Goal: Task Accomplishment & Management: Use online tool/utility

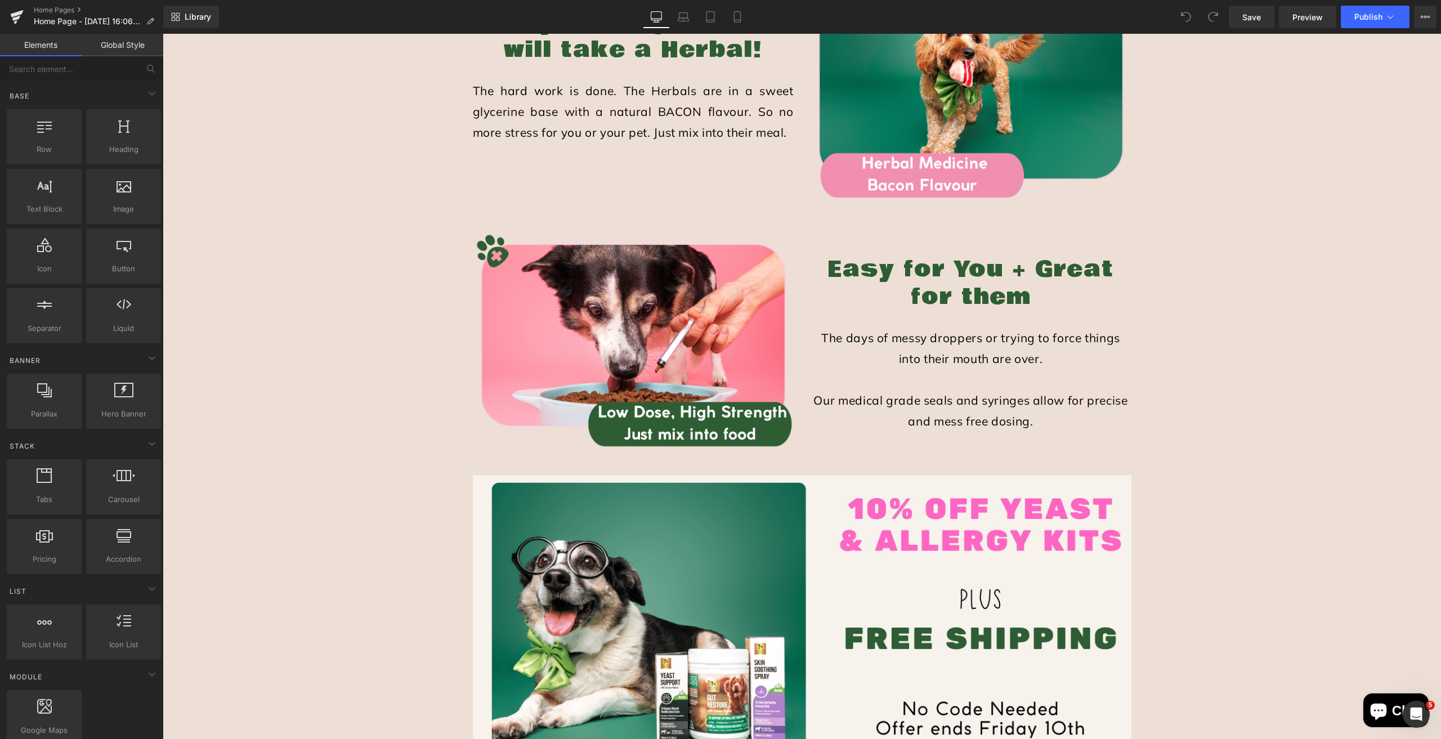
scroll to position [1576, 0]
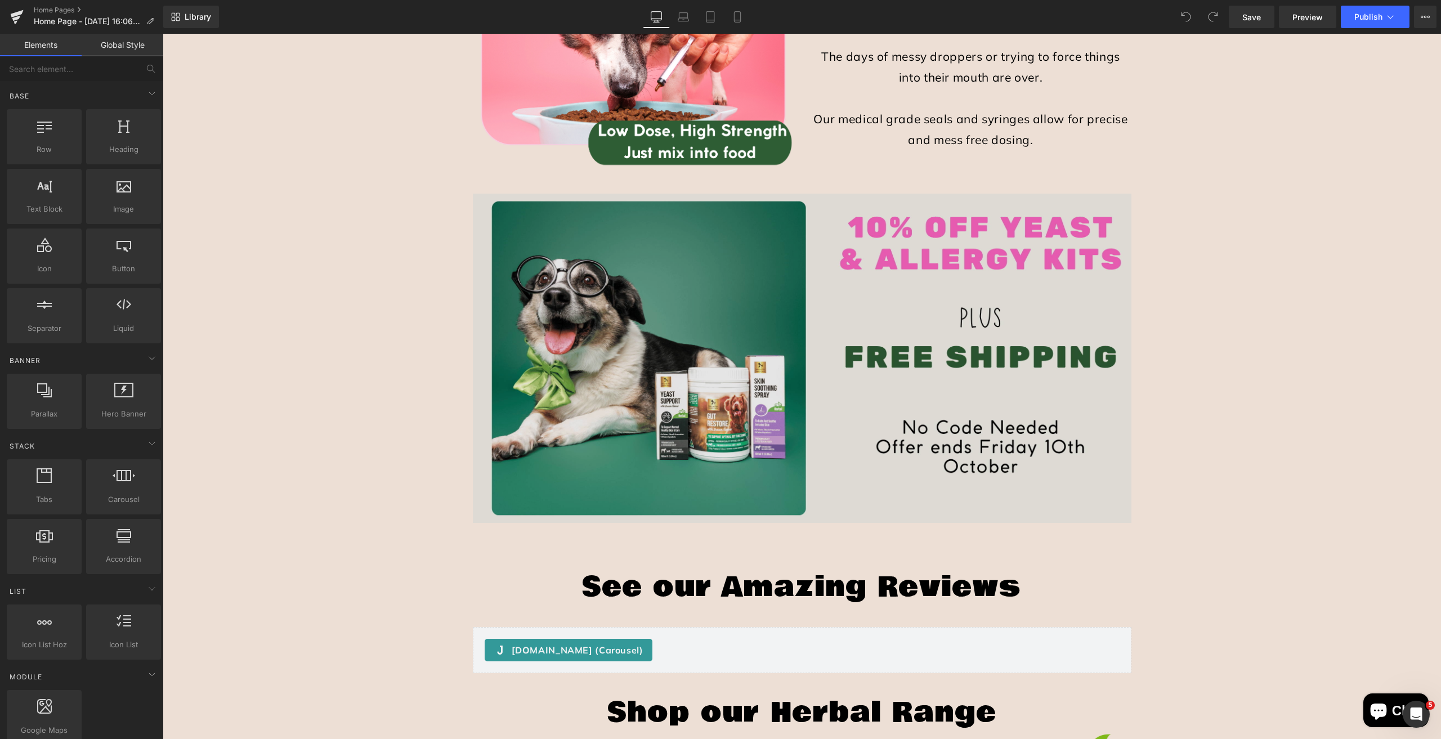
click at [728, 275] on img at bounding box center [802, 358] width 659 height 329
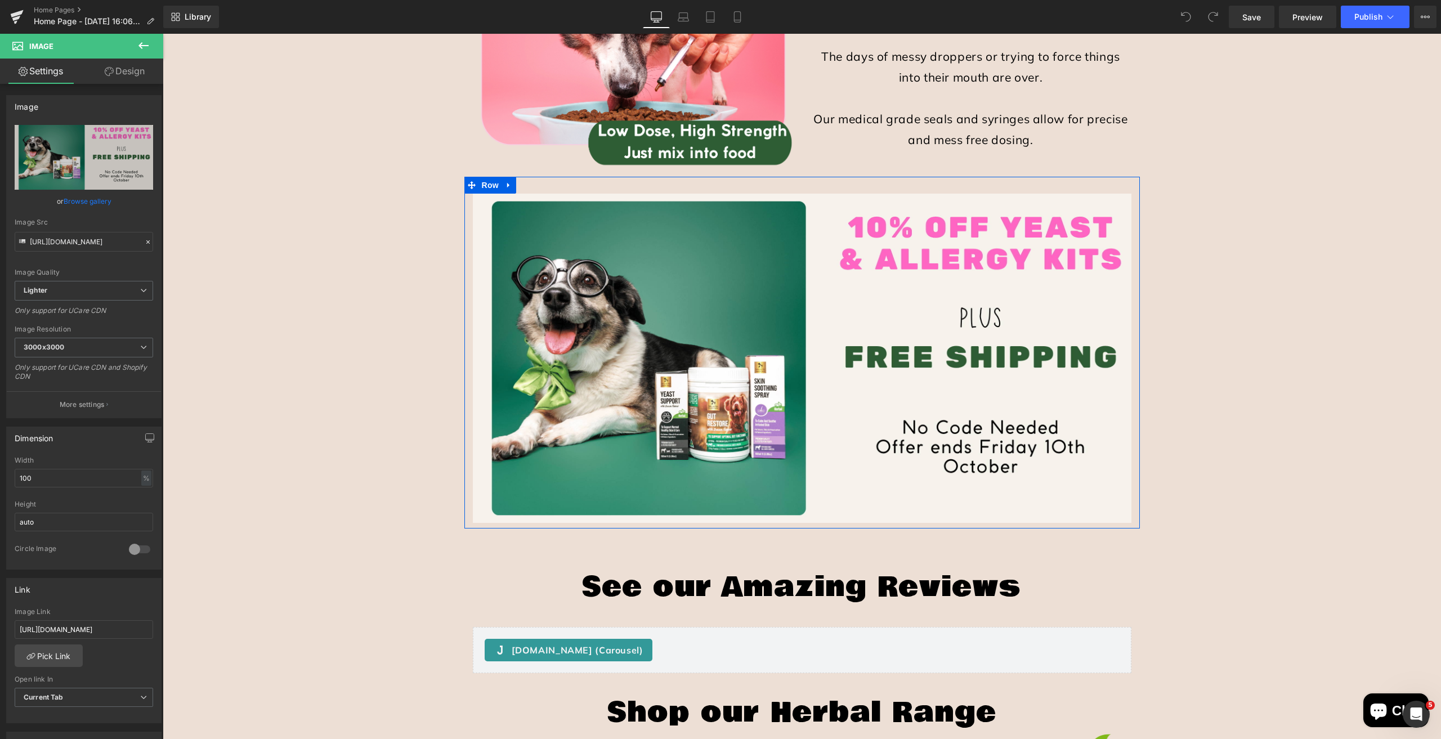
click at [507, 187] on icon at bounding box center [509, 185] width 8 height 8
click at [534, 186] on icon at bounding box center [538, 185] width 8 height 8
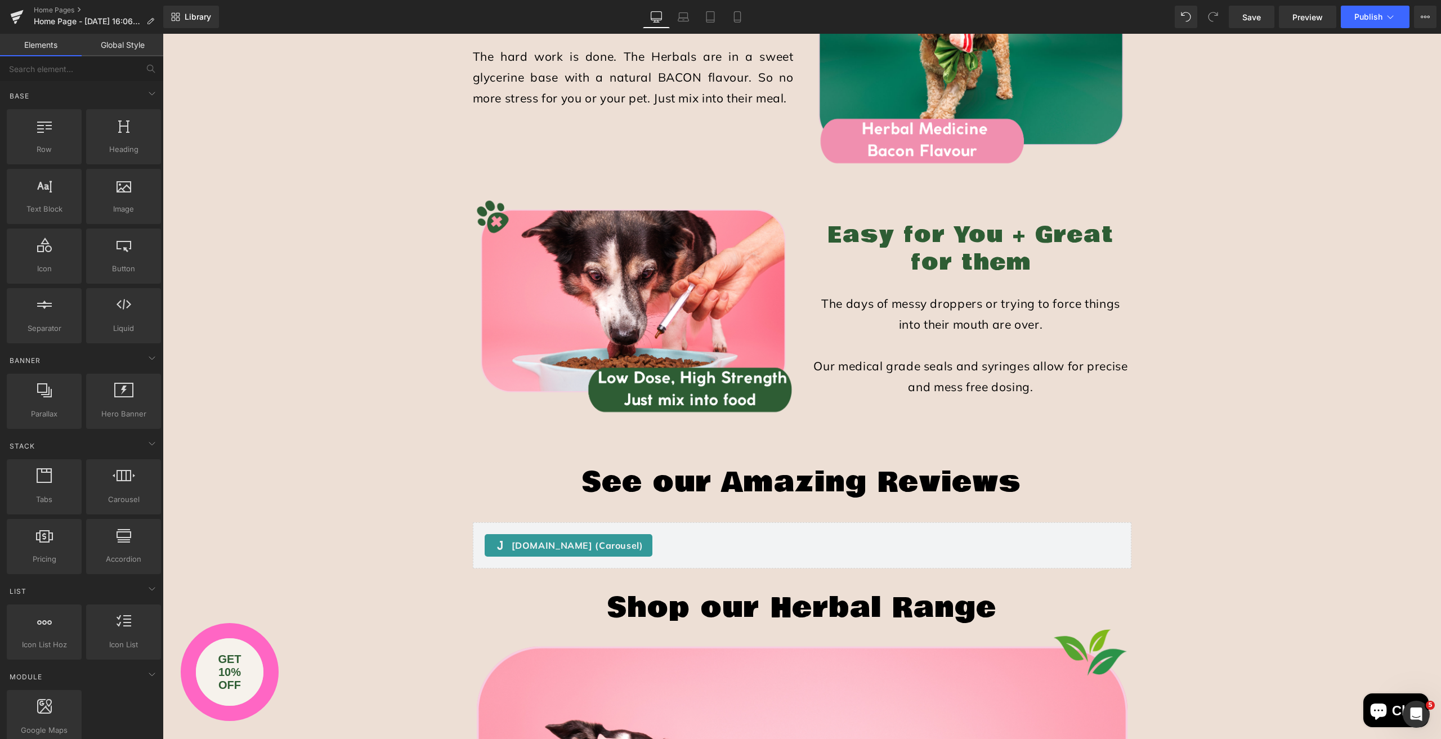
scroll to position [1126, 0]
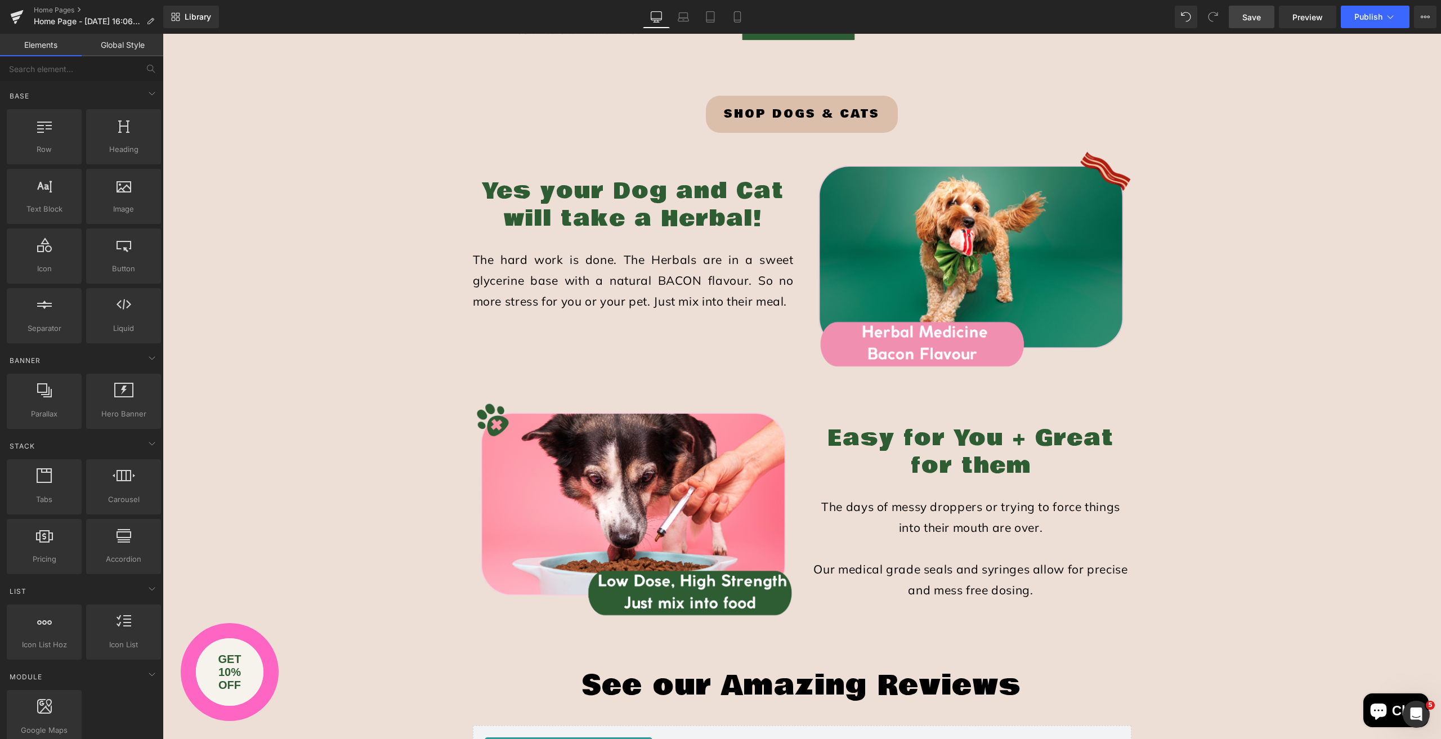
click at [1253, 11] on span "Save" at bounding box center [1251, 17] width 19 height 12
click at [1359, 16] on span "Publish" at bounding box center [1368, 16] width 28 height 9
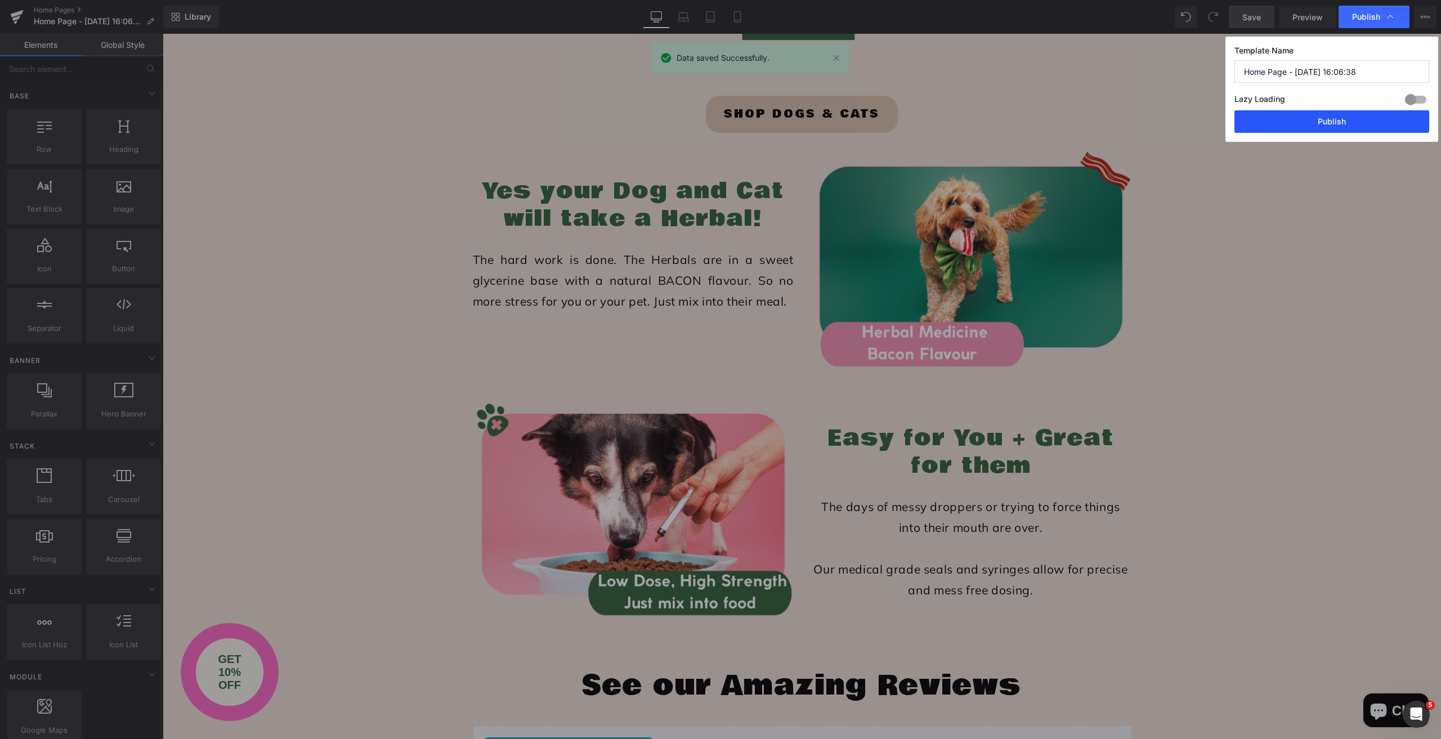
click at [1298, 123] on button "Publish" at bounding box center [1332, 121] width 195 height 23
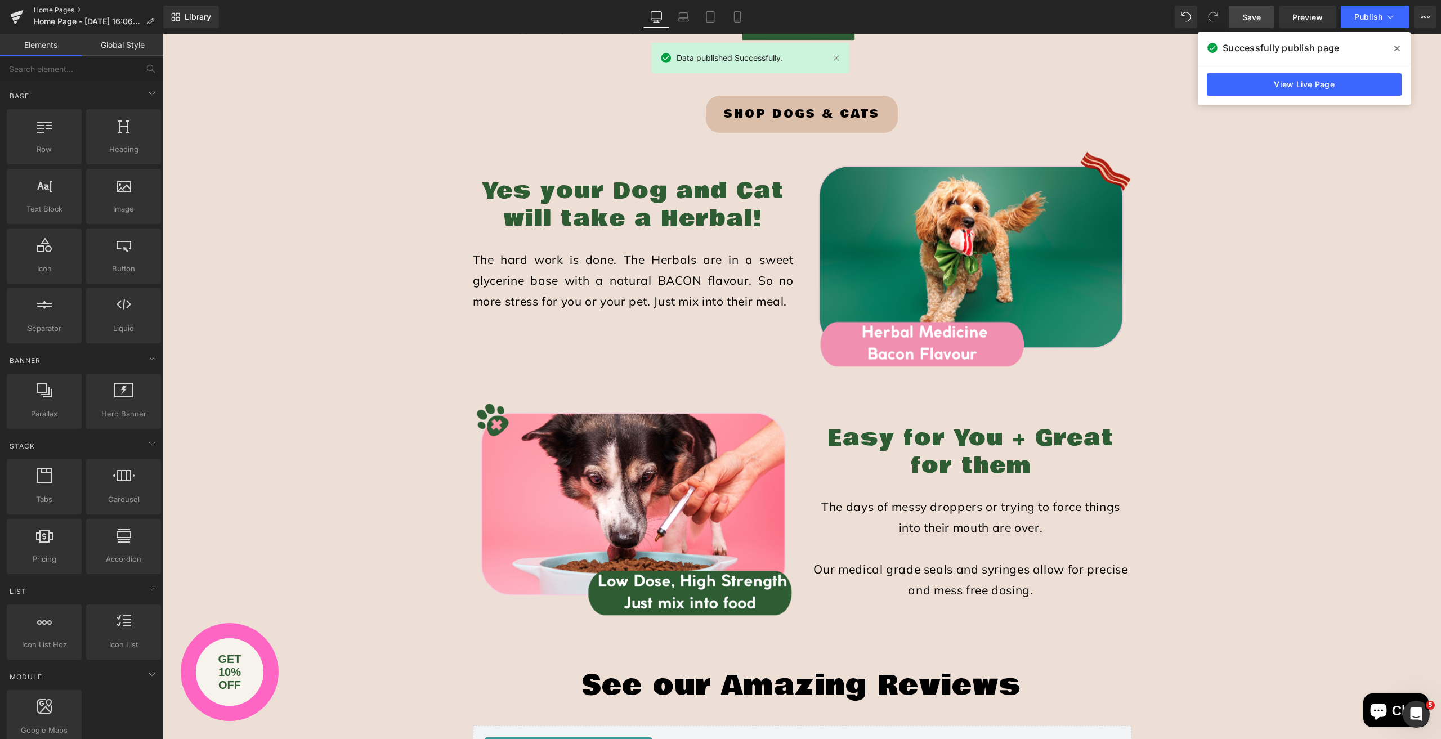
click at [53, 12] on link "Home Pages" at bounding box center [98, 10] width 129 height 9
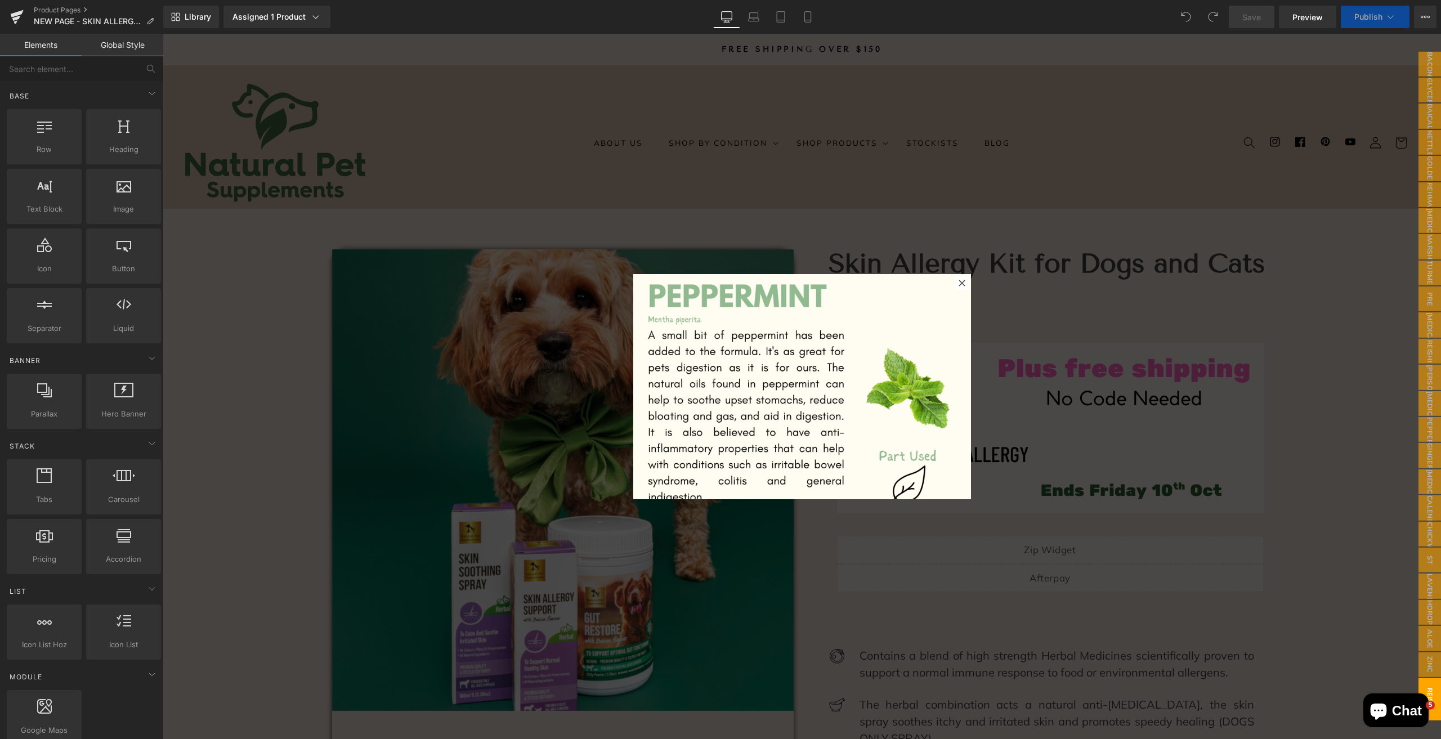
click at [540, 352] on div at bounding box center [802, 386] width 1278 height 705
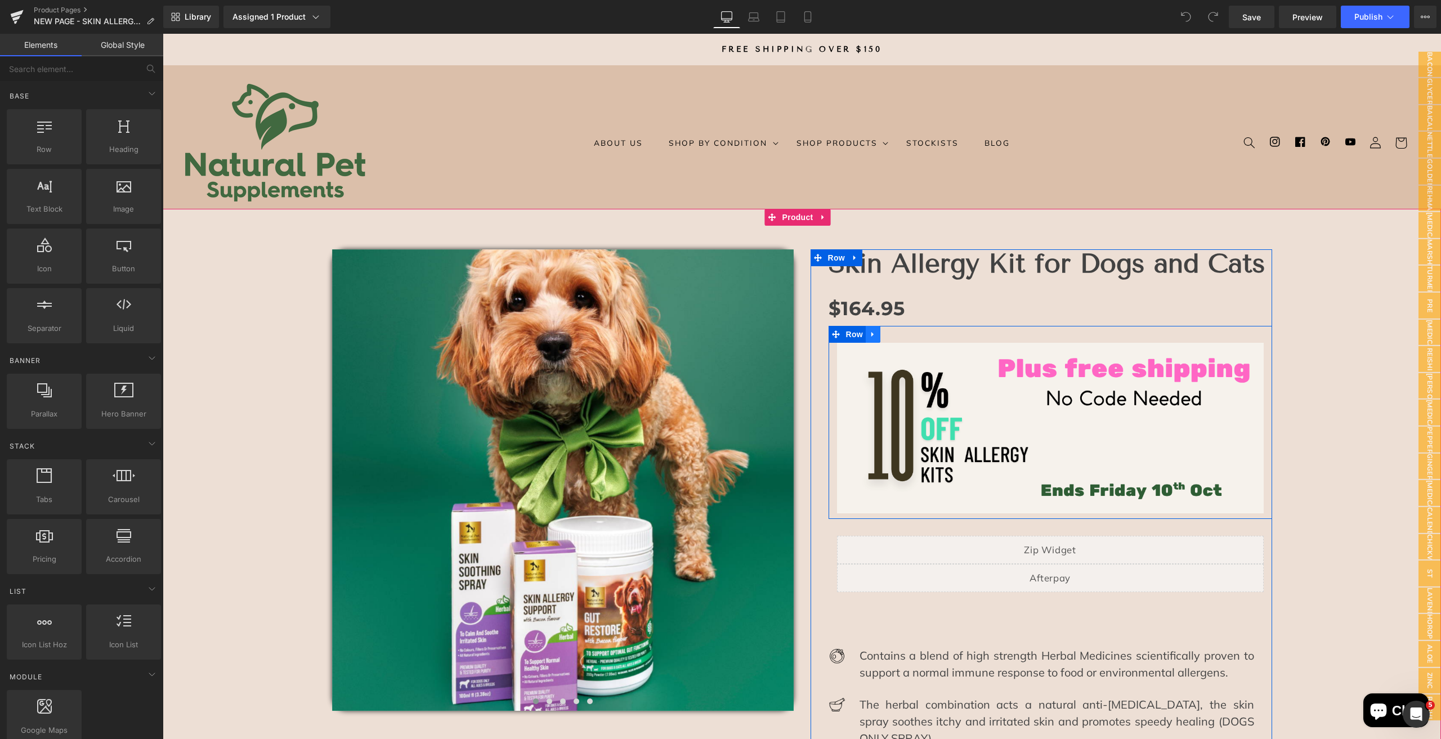
click at [871, 334] on icon at bounding box center [873, 334] width 8 height 8
click at [900, 336] on icon at bounding box center [902, 334] width 8 height 8
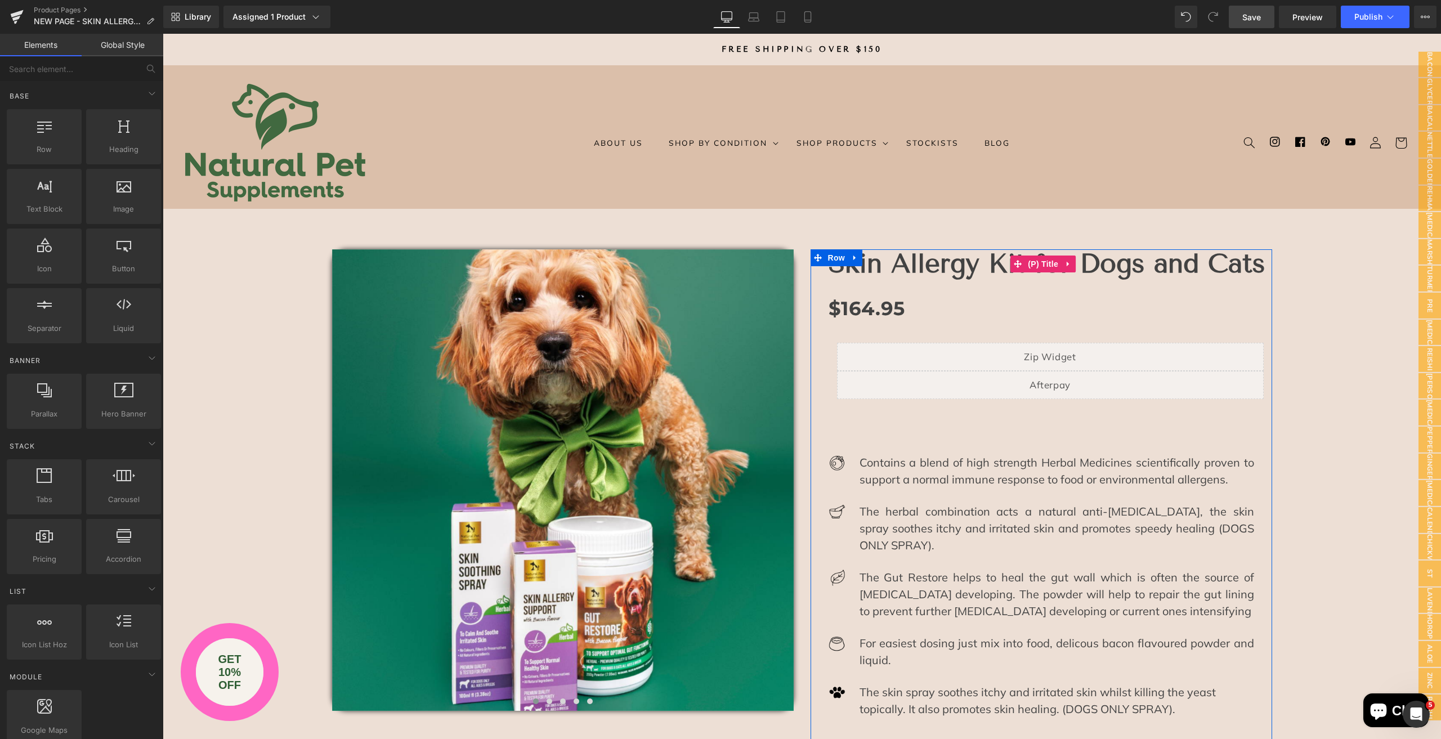
click at [1249, 18] on span "Save" at bounding box center [1251, 17] width 19 height 12
click at [1361, 14] on span "Publish" at bounding box center [1368, 16] width 28 height 9
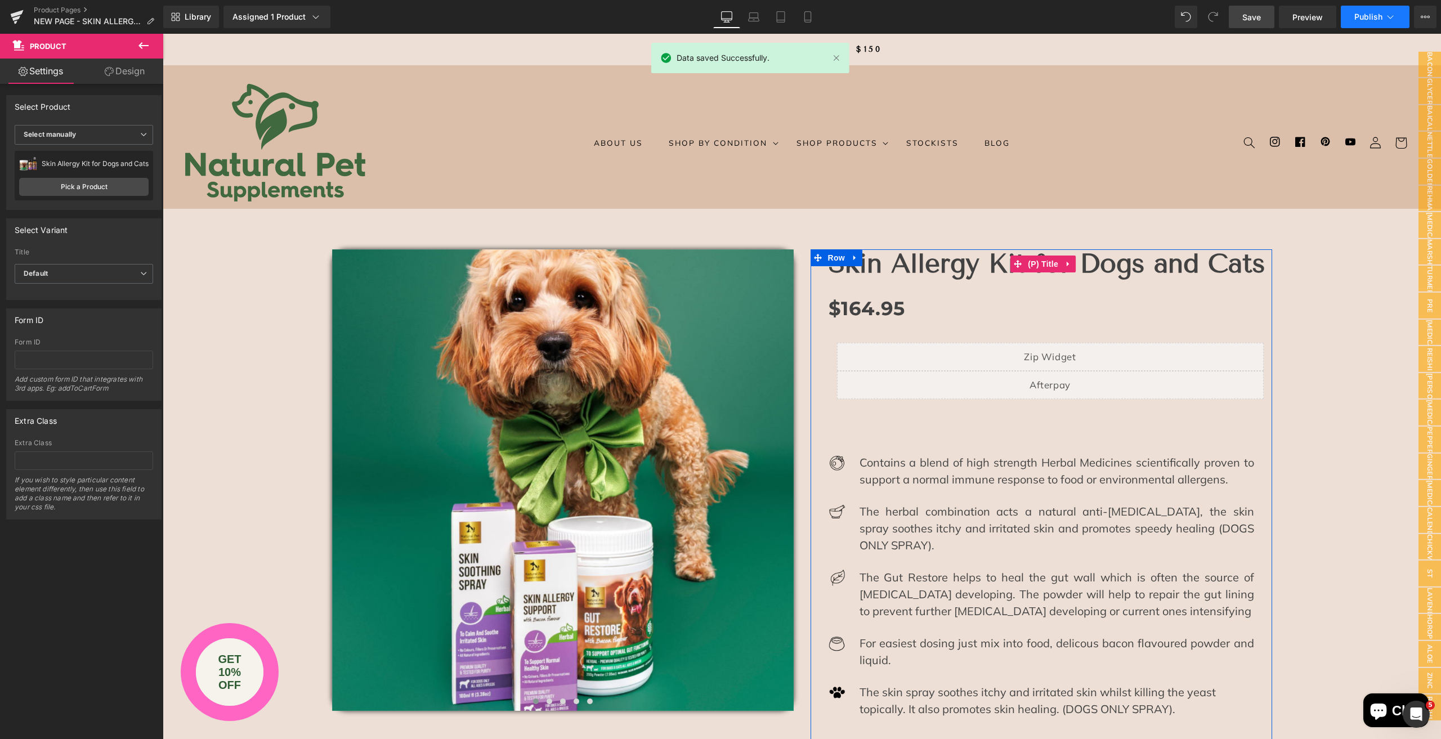
click at [1358, 19] on span "Publish" at bounding box center [1368, 16] width 28 height 9
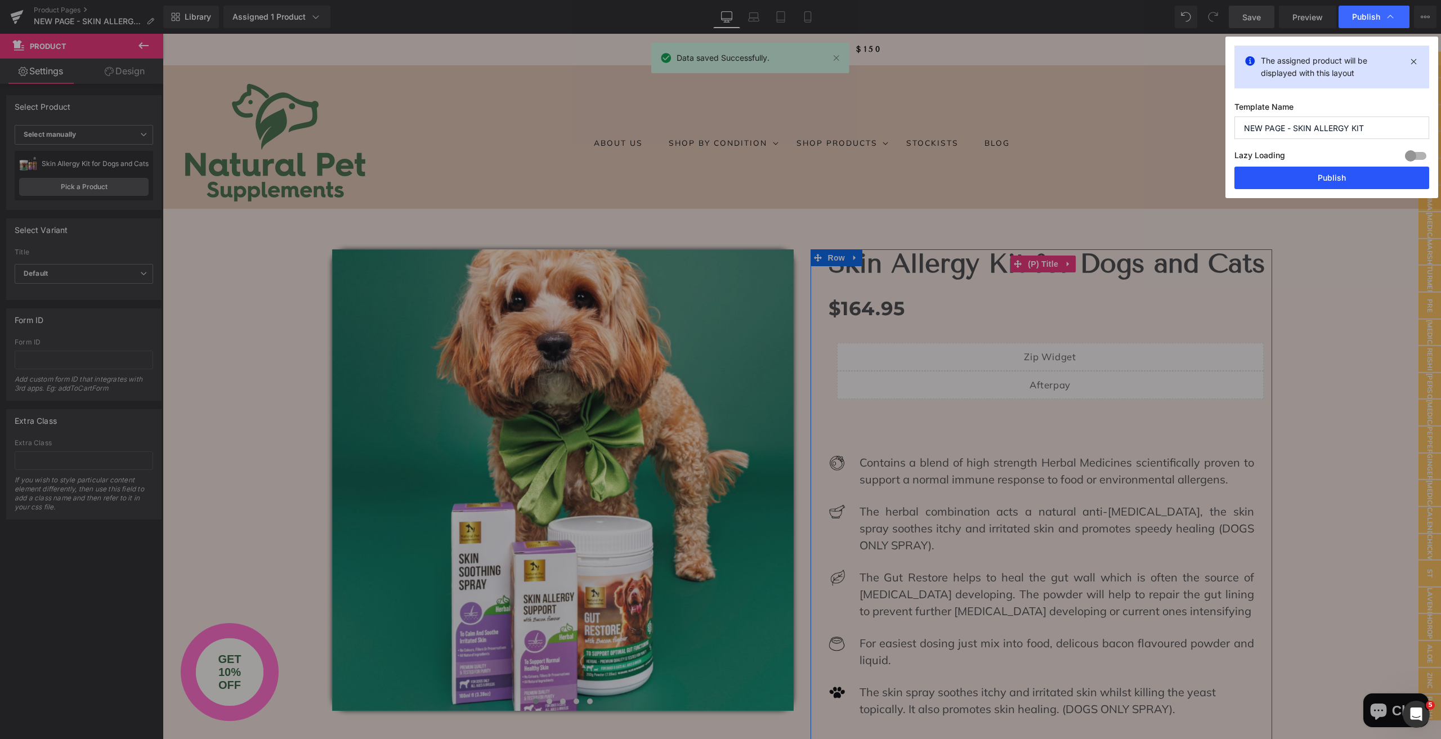
click at [1308, 180] on button "Publish" at bounding box center [1332, 178] width 195 height 23
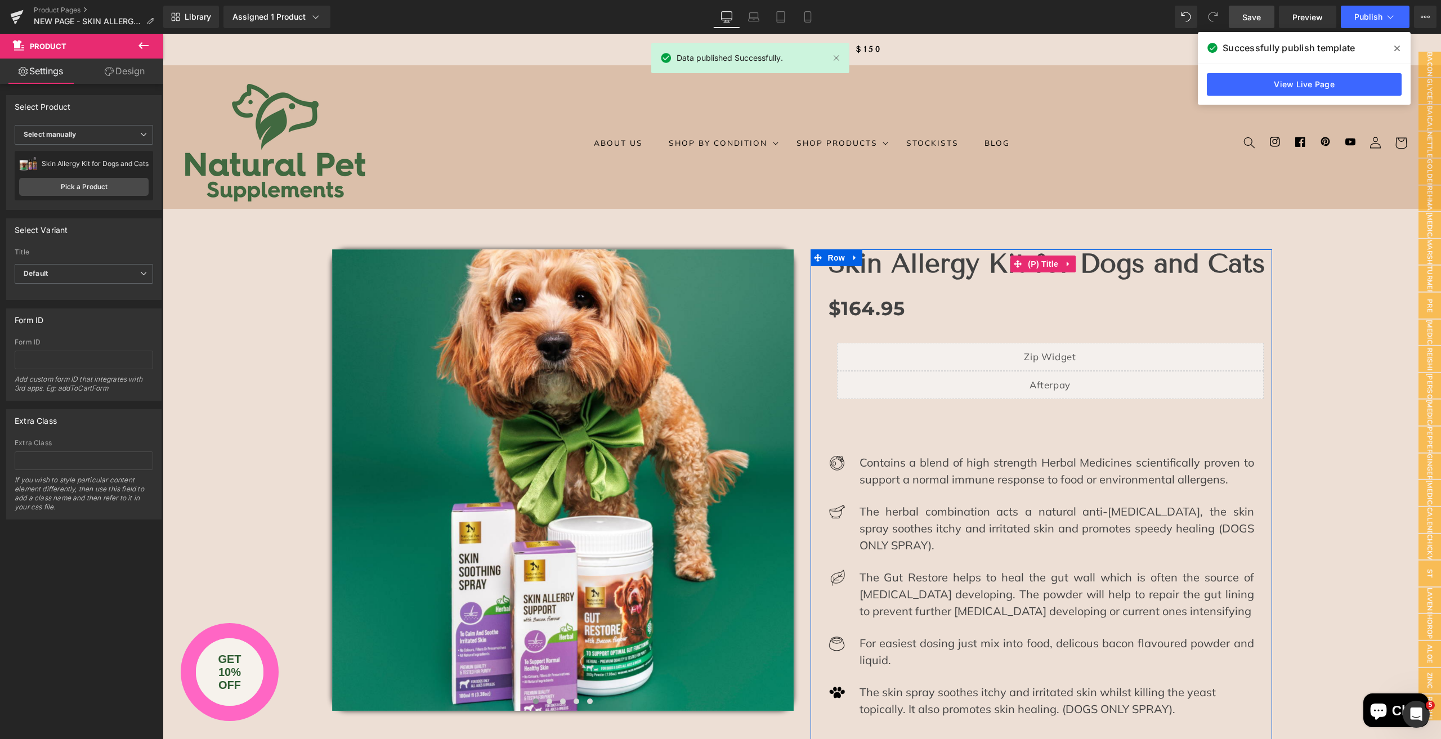
click at [1398, 47] on icon at bounding box center [1397, 48] width 6 height 9
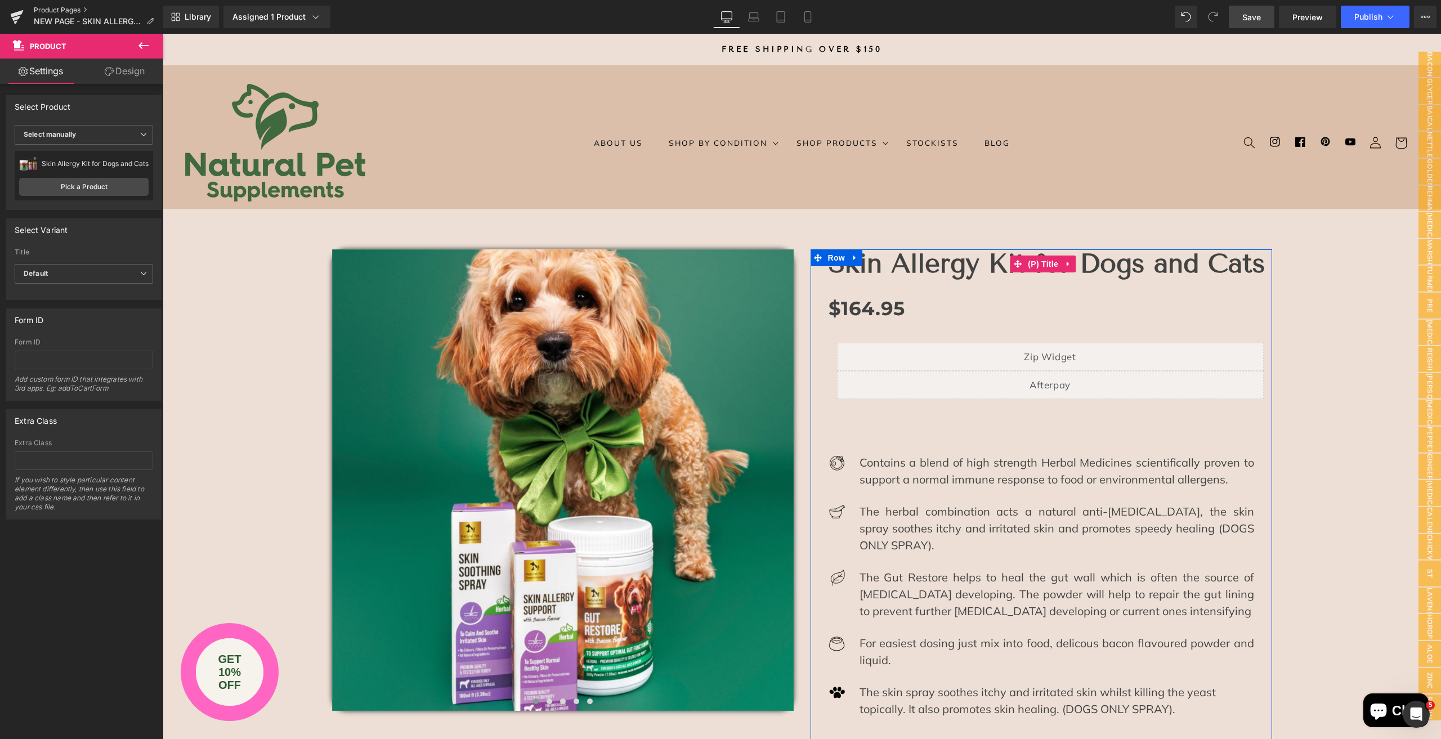
click at [60, 8] on link "Product Pages" at bounding box center [98, 10] width 129 height 9
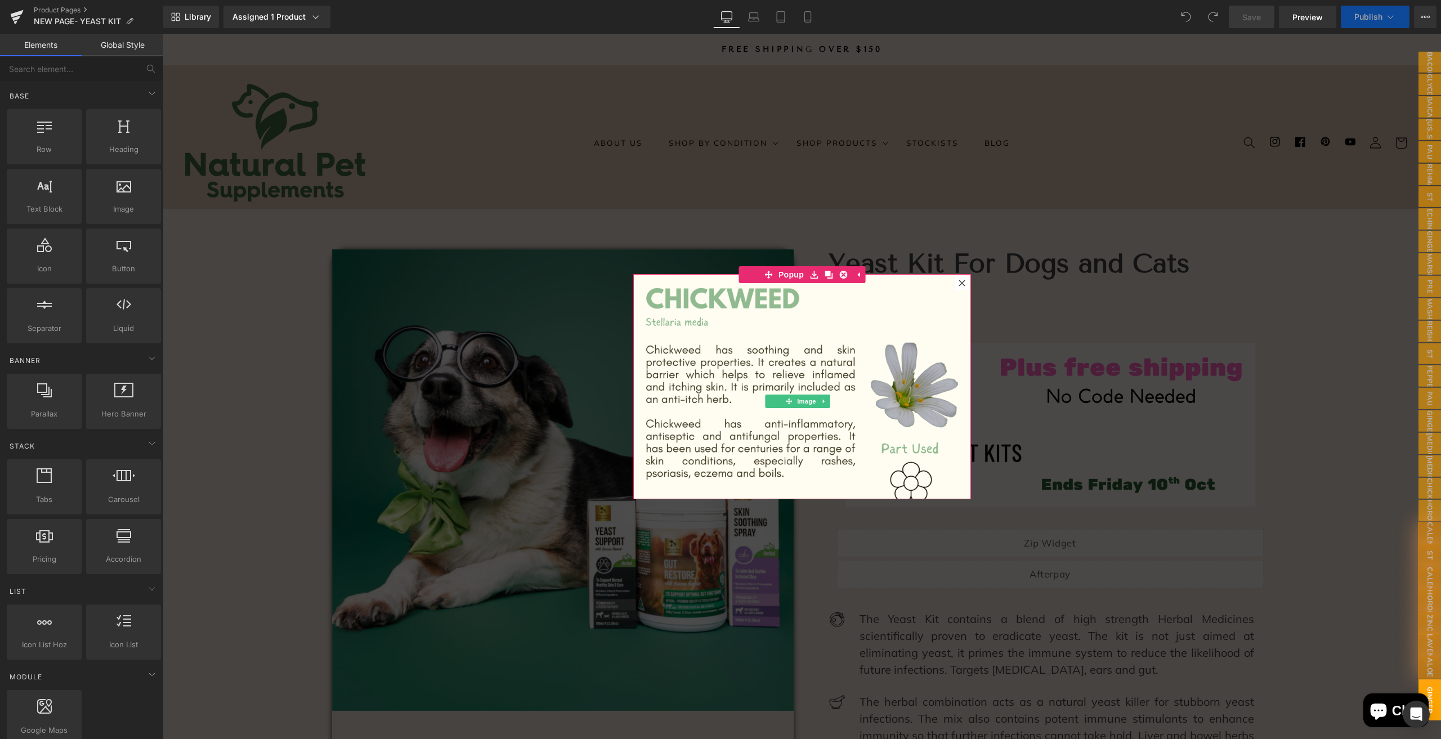
click at [569, 297] on div at bounding box center [802, 386] width 1278 height 705
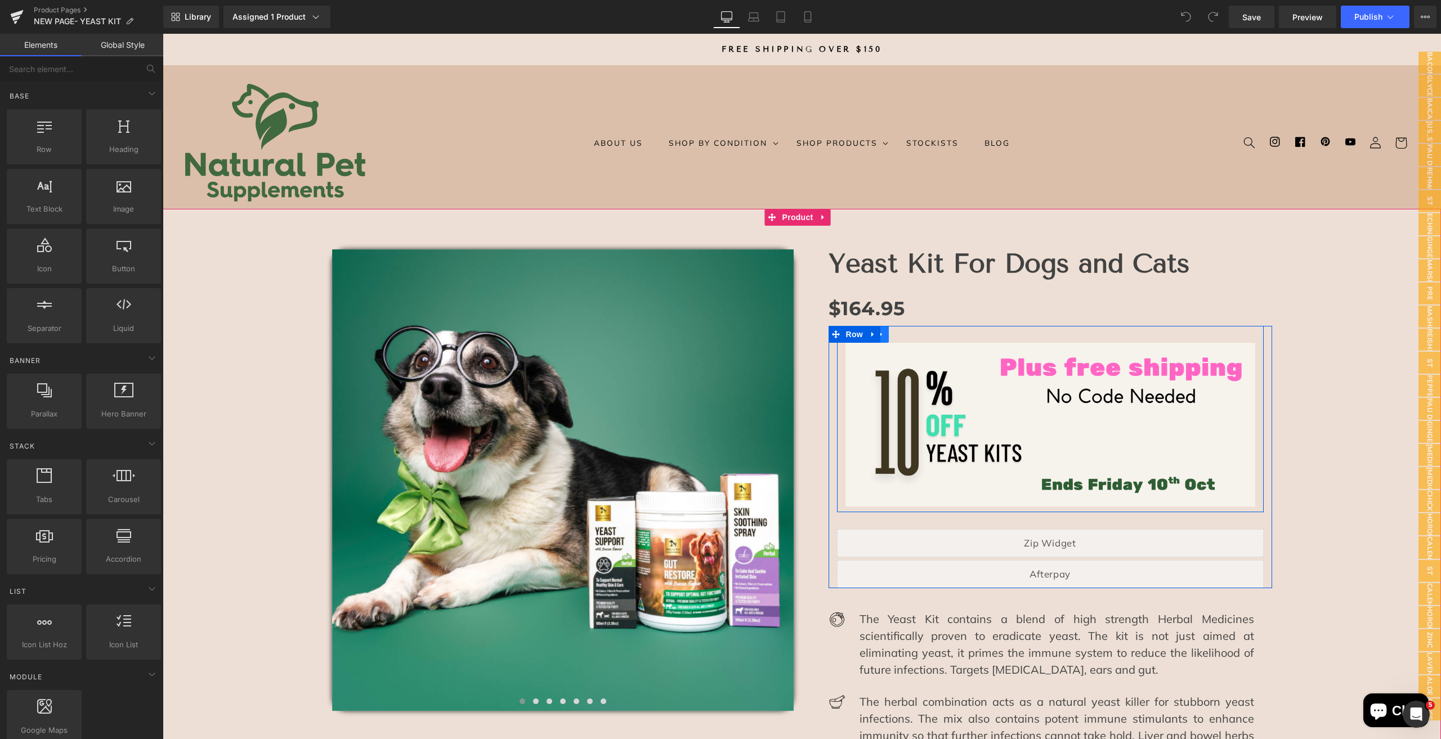
click at [878, 332] on icon at bounding box center [882, 334] width 8 height 8
click at [907, 338] on icon at bounding box center [911, 334] width 8 height 8
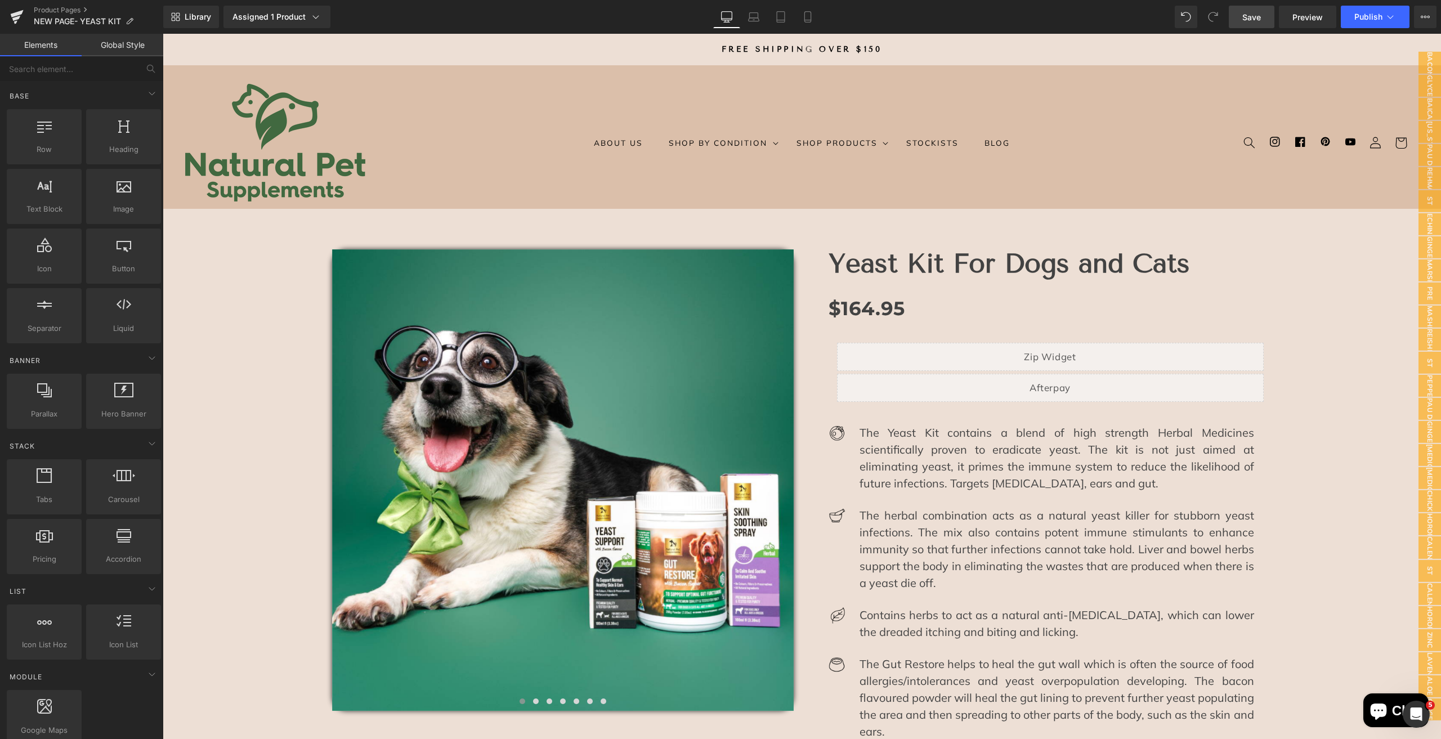
drag, startPoint x: 1263, startPoint y: 12, endPoint x: 912, endPoint y: 204, distance: 400.1
click at [1263, 12] on link "Save" at bounding box center [1252, 17] width 46 height 23
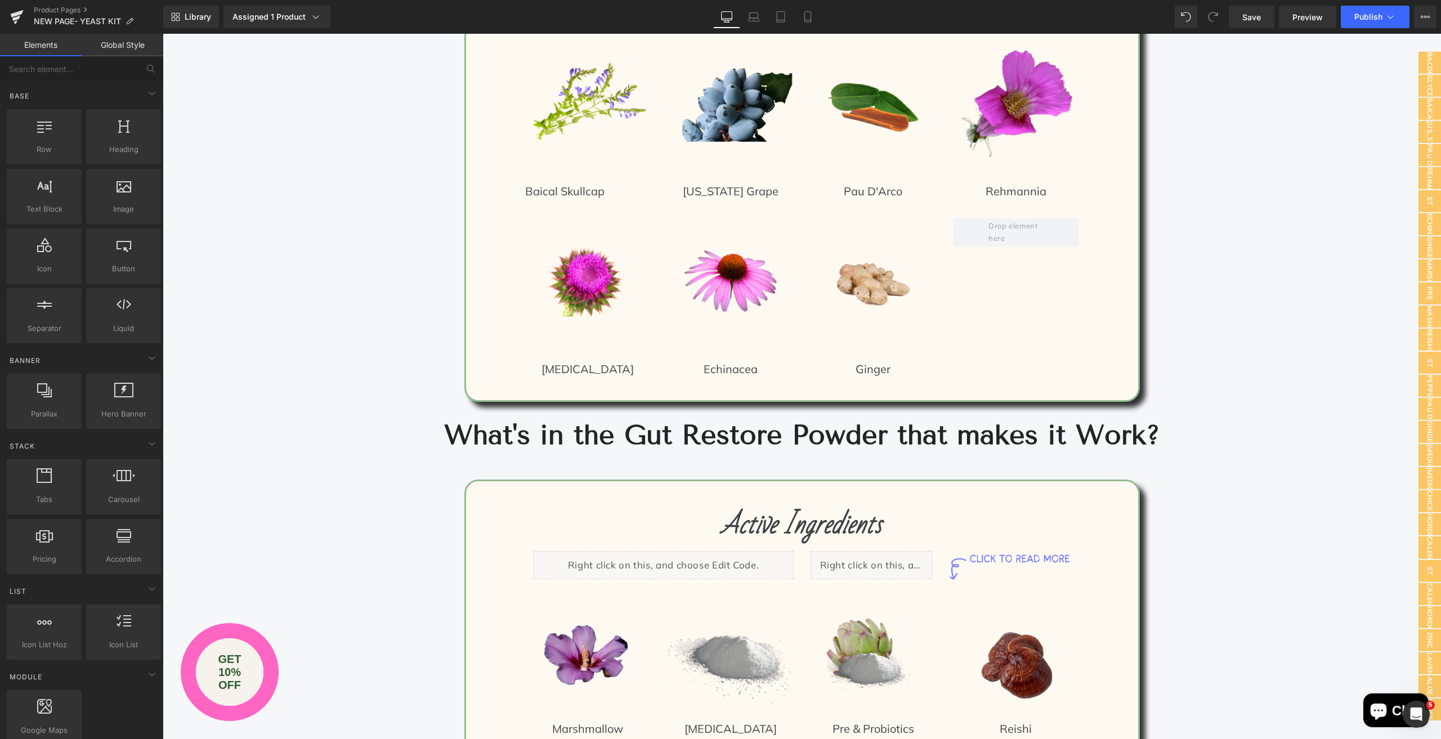
scroll to position [3434, 0]
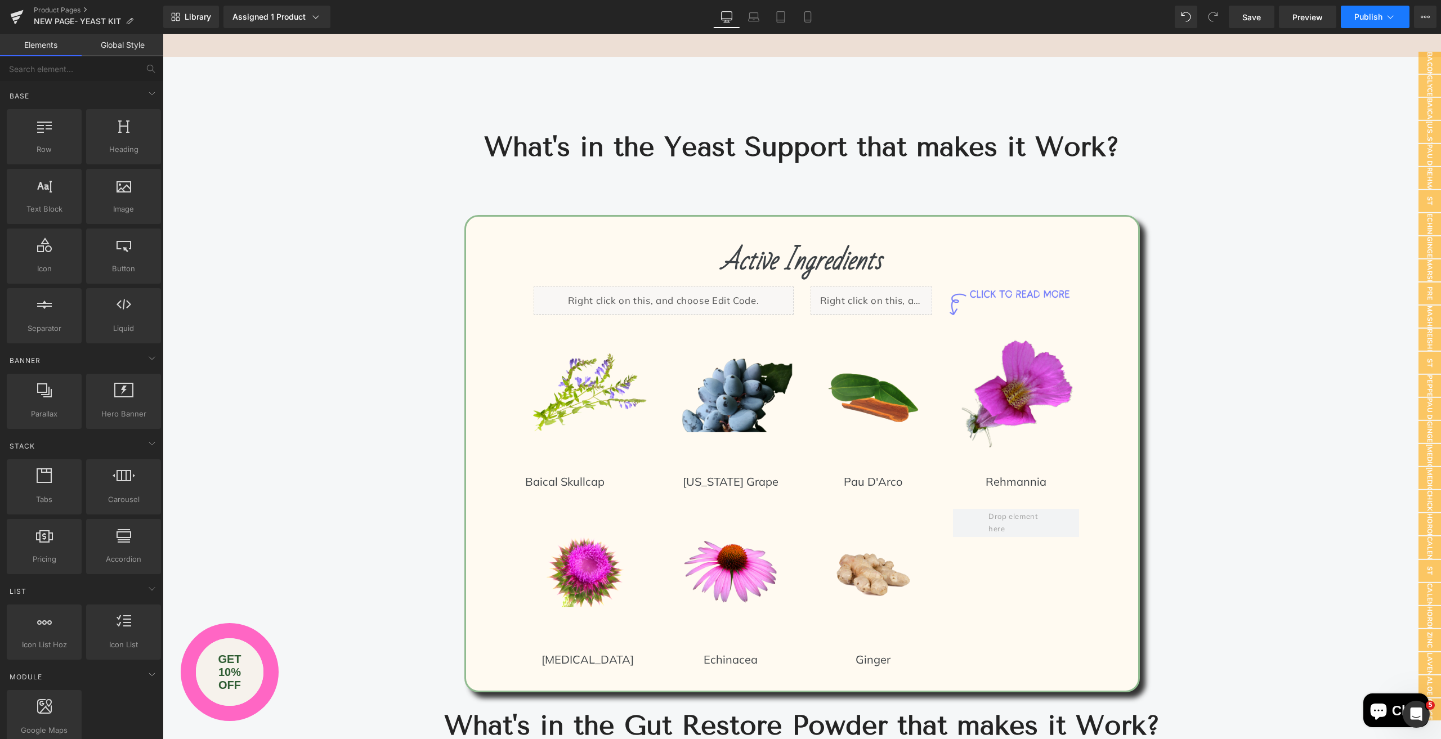
click at [1354, 15] on span "Publish" at bounding box center [1368, 16] width 28 height 9
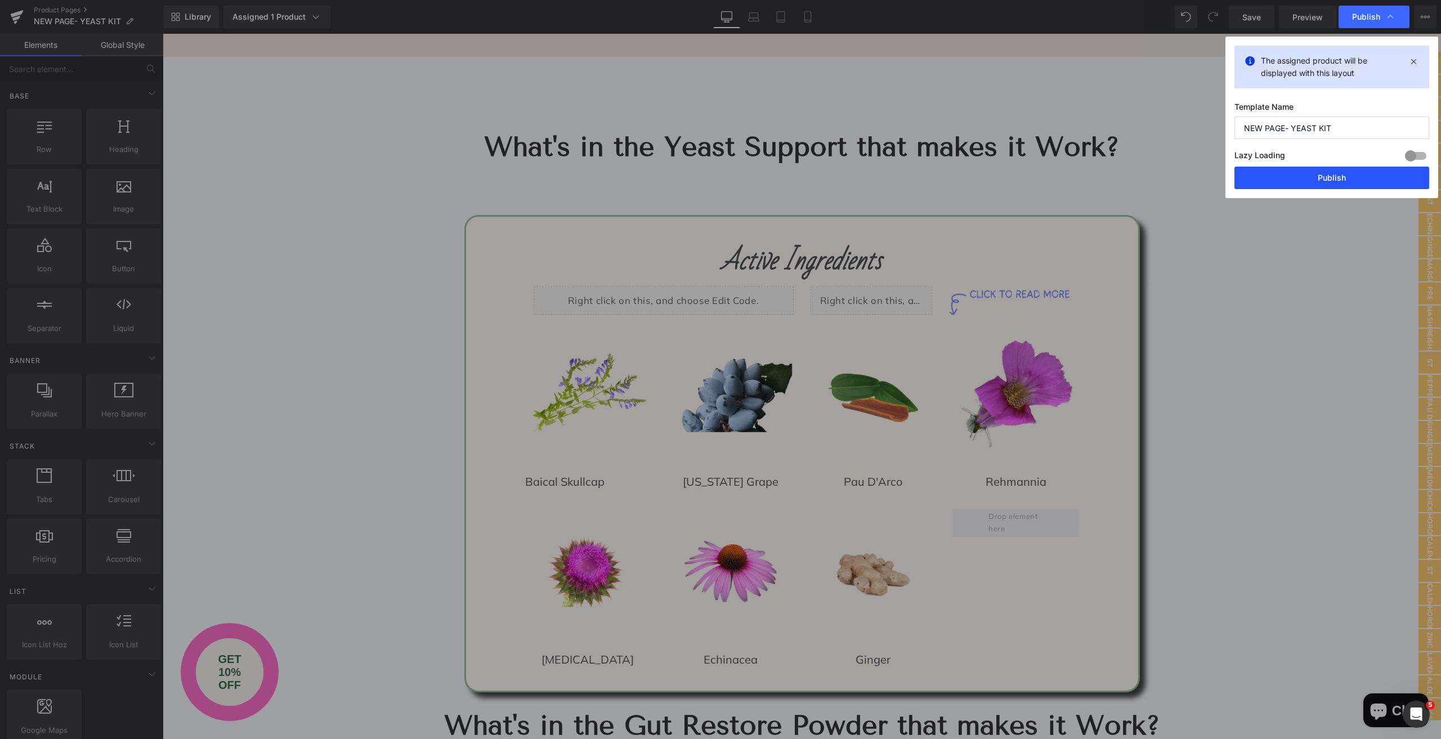
click at [1291, 167] on button "Publish" at bounding box center [1332, 178] width 195 height 23
